Goal: Transaction & Acquisition: Book appointment/travel/reservation

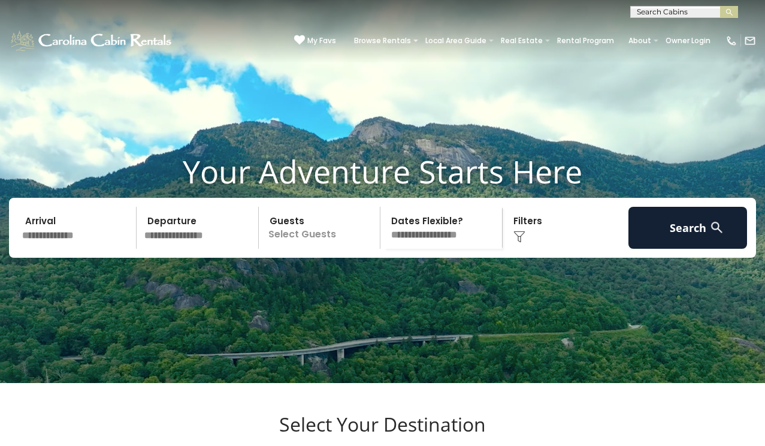
click at [692, 12] on input "text" at bounding box center [683, 14] width 105 height 12
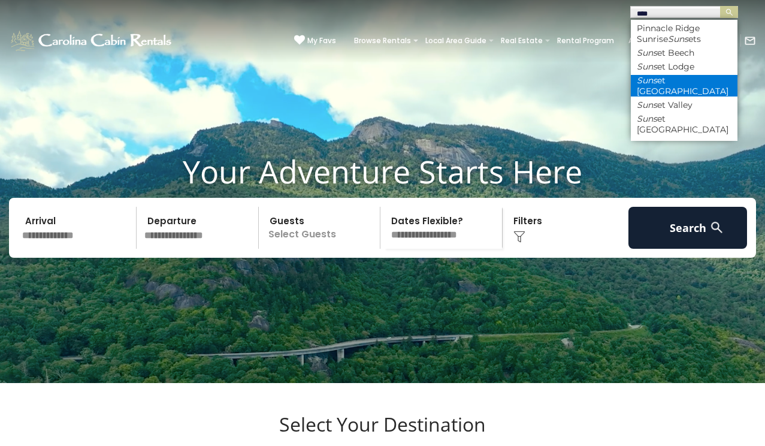
type input "****"
click at [670, 80] on li "Suns et Ridge Hideaway" at bounding box center [684, 86] width 107 height 22
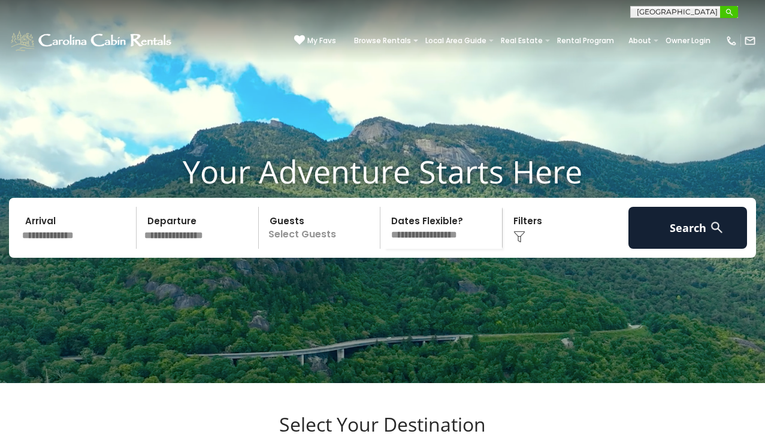
click at [729, 8] on img "submit" at bounding box center [729, 12] width 9 height 9
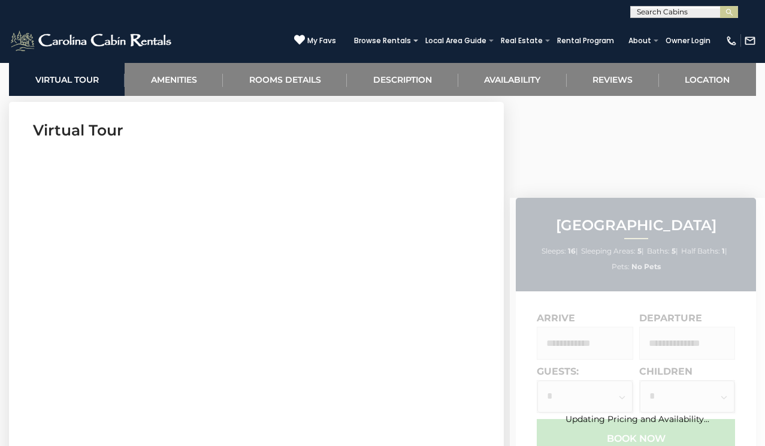
scroll to position [469, 0]
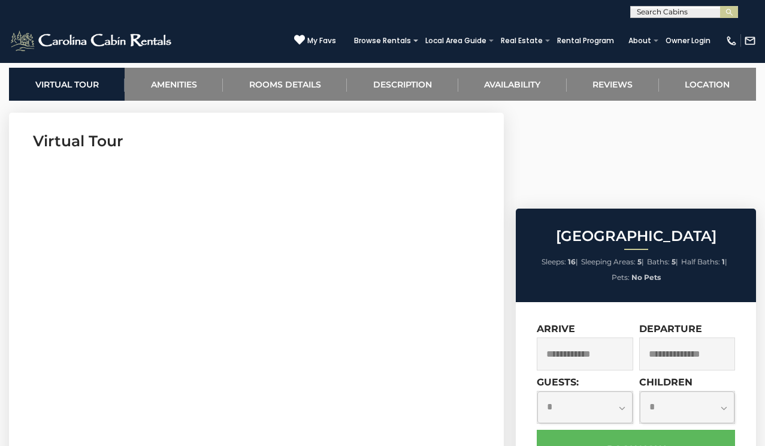
click at [609, 337] on input "text" at bounding box center [585, 353] width 96 height 33
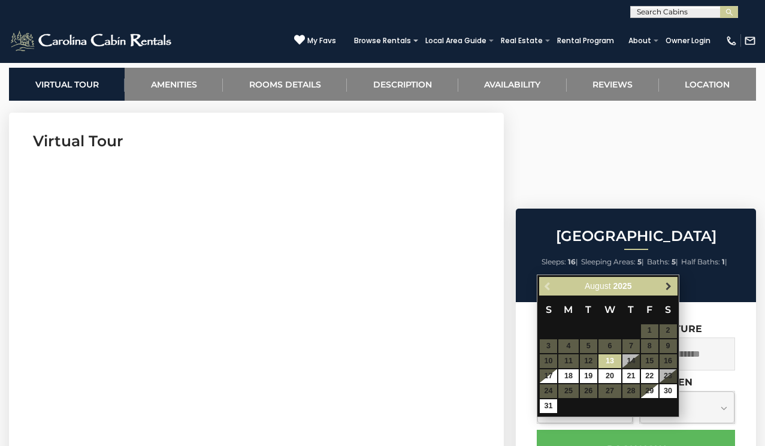
click at [668, 283] on span "Next" at bounding box center [669, 286] width 10 height 10
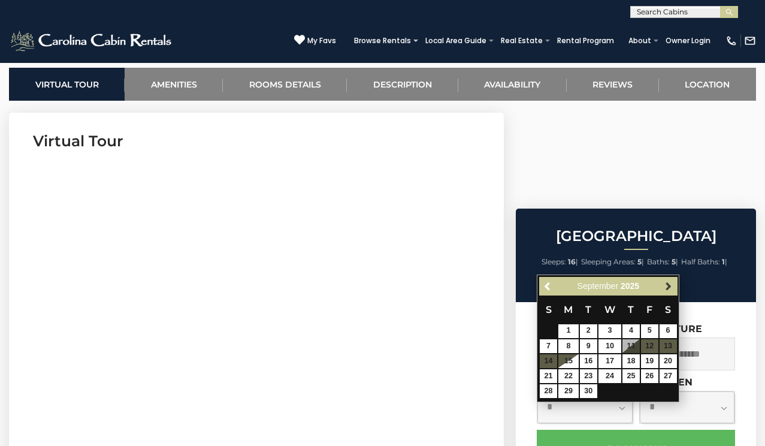
click at [668, 283] on span "Next" at bounding box center [669, 286] width 10 height 10
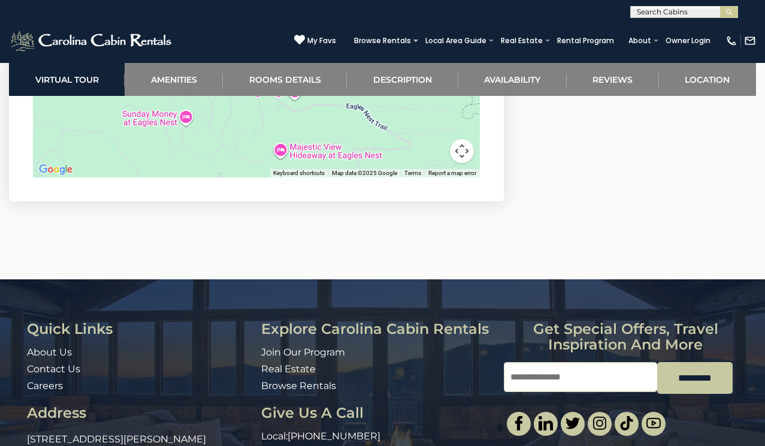
scroll to position [3895, 0]
